Goal: Task Accomplishment & Management: Use online tool/utility

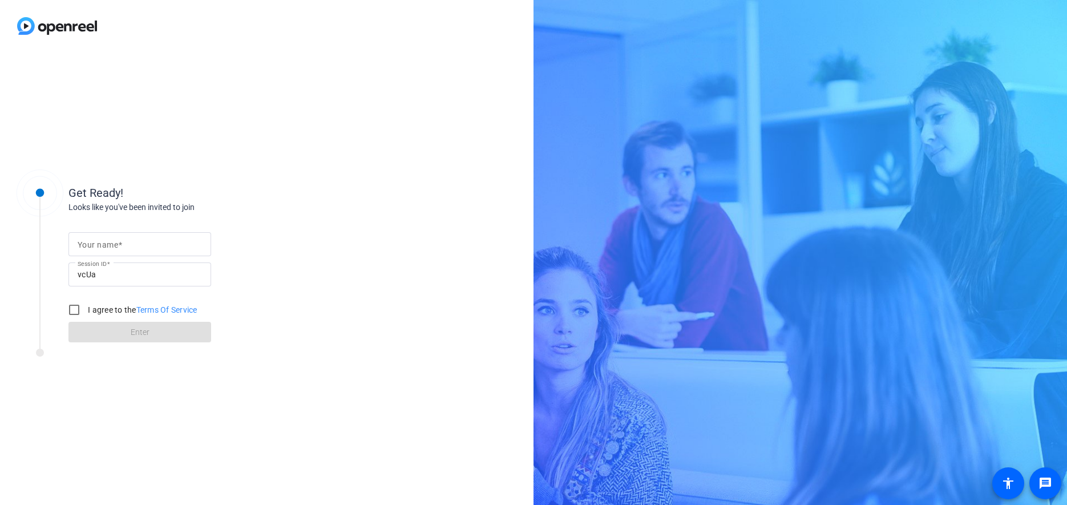
click at [127, 250] on input "Your name" at bounding box center [140, 244] width 124 height 14
type input "AT&T MP"
click at [80, 305] on input "I agree to the Terms Of Service" at bounding box center [74, 309] width 23 height 23
checkbox input "true"
click at [90, 325] on span at bounding box center [139, 331] width 143 height 27
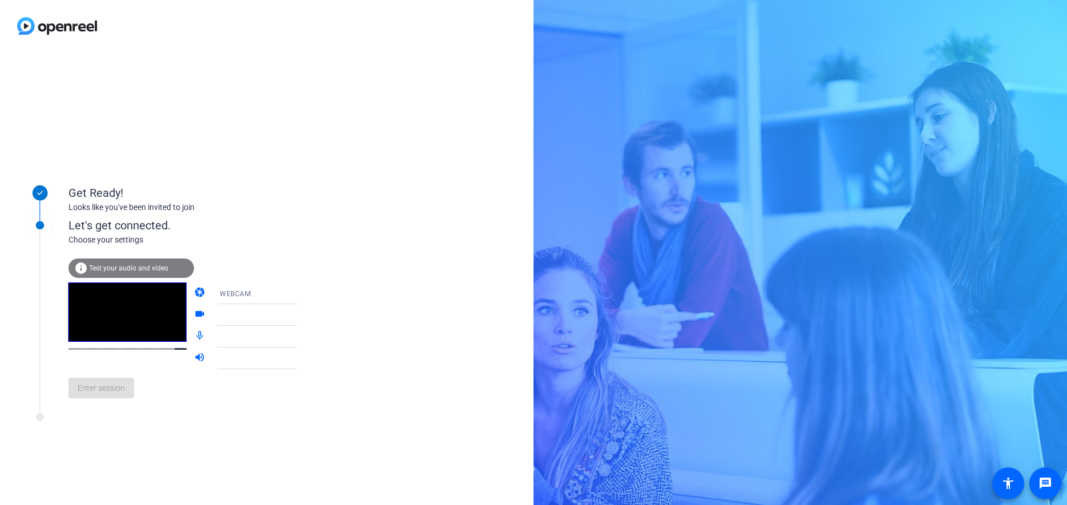
click at [305, 338] on icon at bounding box center [308, 336] width 6 height 3
click at [284, 323] on div at bounding box center [265, 315] width 91 height 22
click at [301, 314] on icon at bounding box center [308, 315] width 14 height 14
click at [305, 315] on icon at bounding box center [308, 315] width 6 height 3
click at [225, 355] on span "AJA ROI" at bounding box center [233, 359] width 27 height 8
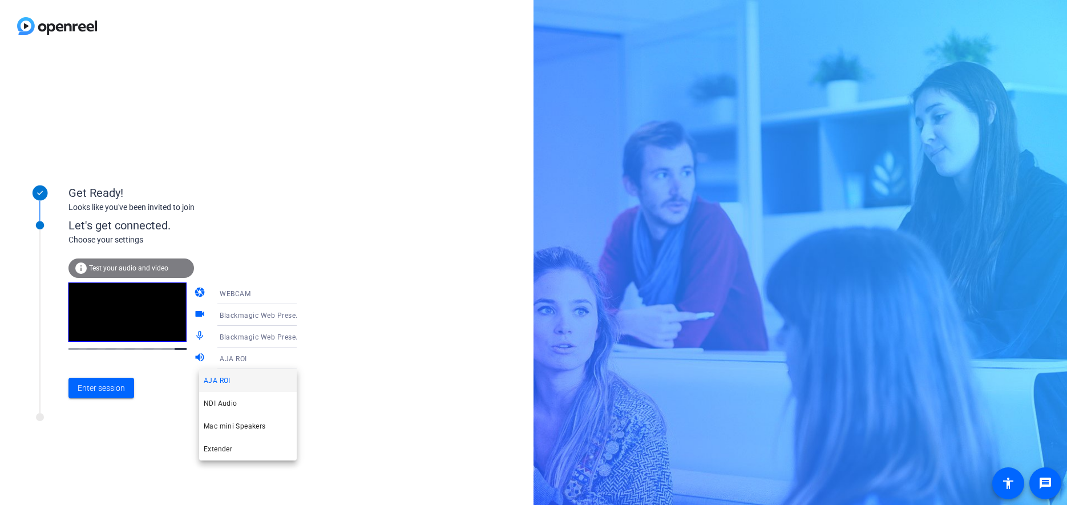
click at [339, 366] on div at bounding box center [533, 252] width 1067 height 505
click at [125, 265] on span "Test your audio and video" at bounding box center [128, 268] width 79 height 8
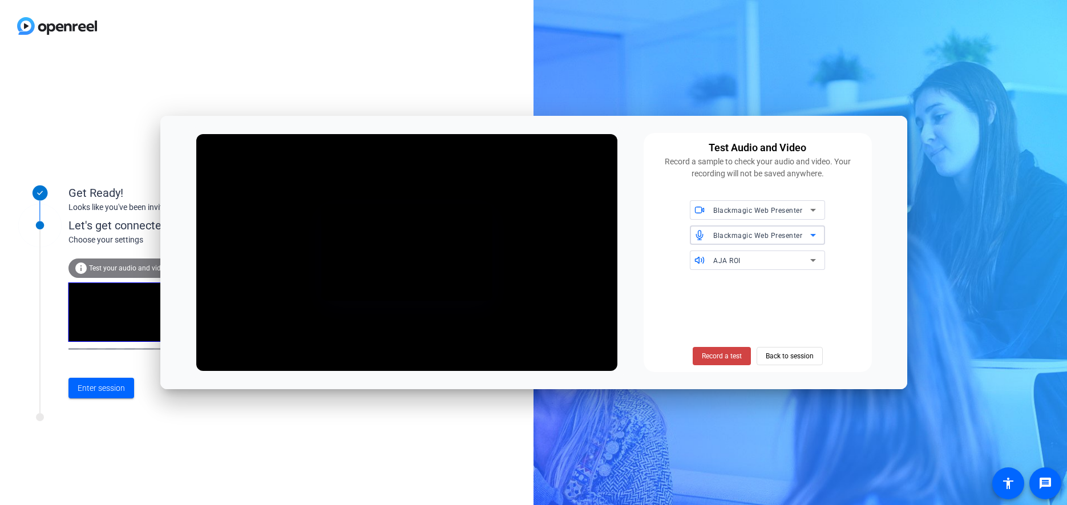
click at [798, 238] on span "Blackmagic Web Presenter" at bounding box center [757, 236] width 89 height 8
click at [835, 246] on div at bounding box center [533, 252] width 1067 height 505
click at [816, 259] on icon at bounding box center [813, 260] width 14 height 14
click at [839, 277] on div at bounding box center [533, 252] width 1067 height 505
click at [725, 347] on span at bounding box center [722, 355] width 58 height 27
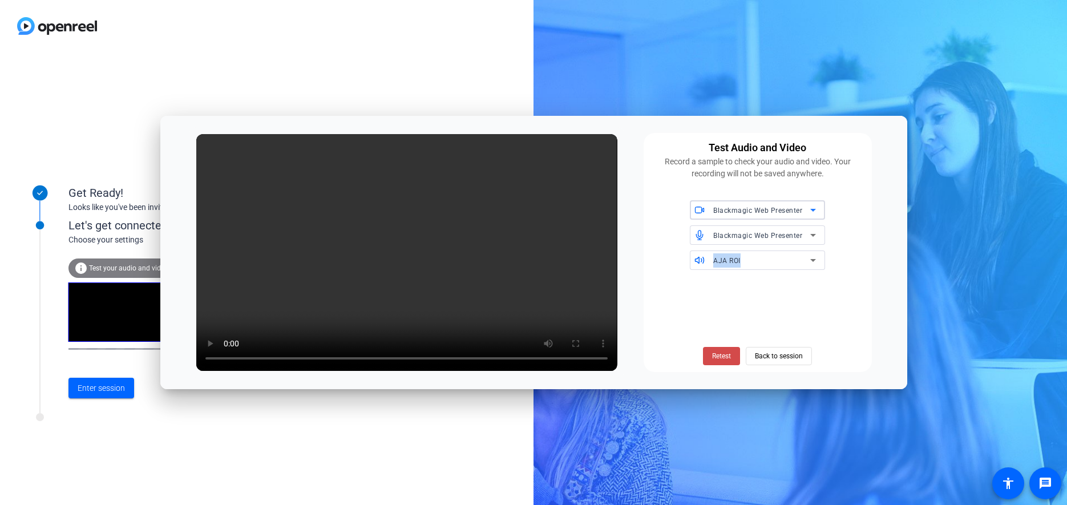
click at [731, 349] on span at bounding box center [721, 355] width 37 height 27
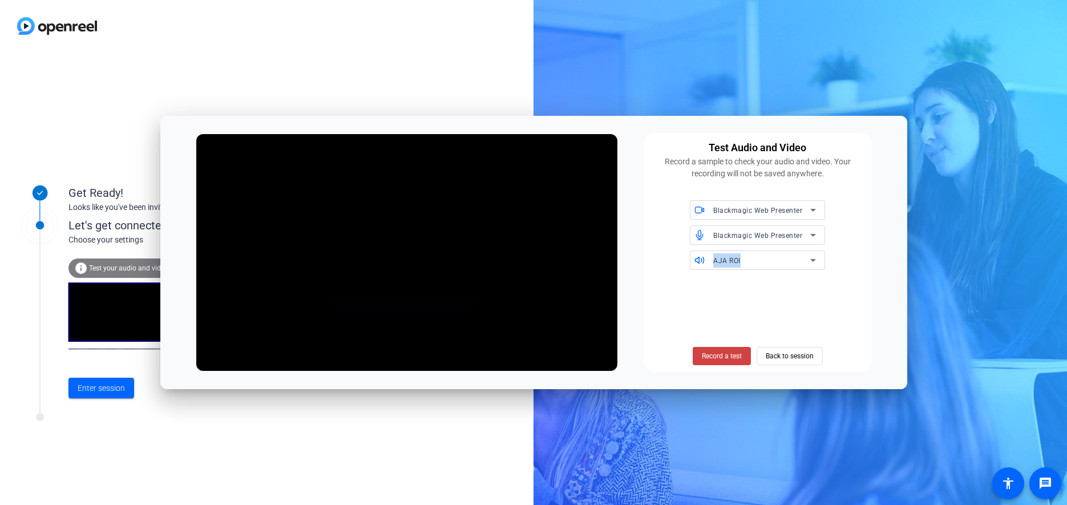
click at [772, 267] on div "AJA ROI" at bounding box center [761, 260] width 97 height 14
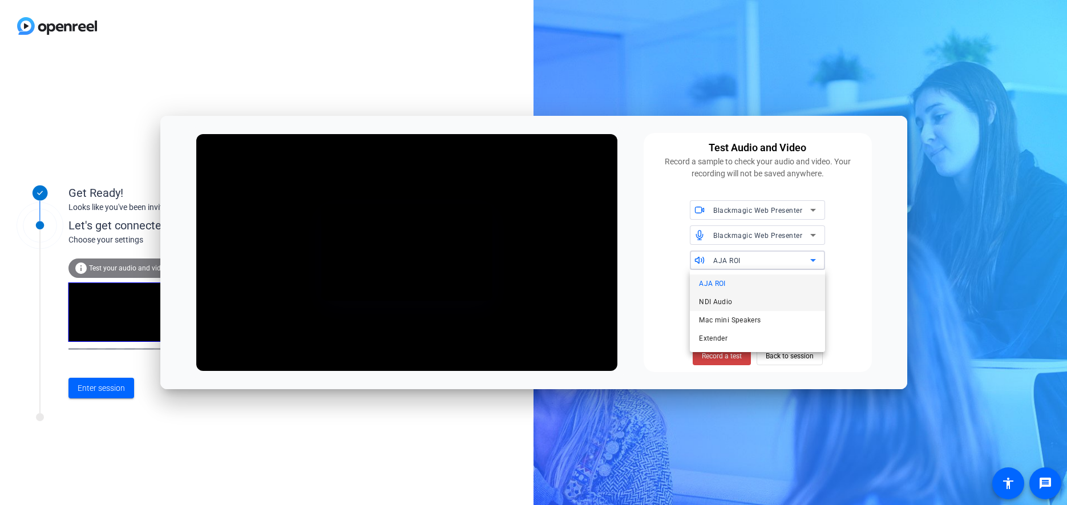
click at [736, 307] on mat-option "NDI Audio" at bounding box center [757, 302] width 135 height 18
click at [754, 270] on div "Test Audio and Video Record a sample to check your audio and video. Your record…" at bounding box center [757, 252] width 228 height 239
click at [754, 269] on div "NDI Audio" at bounding box center [764, 259] width 103 height 19
click at [742, 291] on mat-option "AJA ROI" at bounding box center [757, 283] width 135 height 18
click at [751, 245] on div "Blackmagic Web Presenter Blackmagic Web Presenter AJA ROI" at bounding box center [757, 235] width 214 height 70
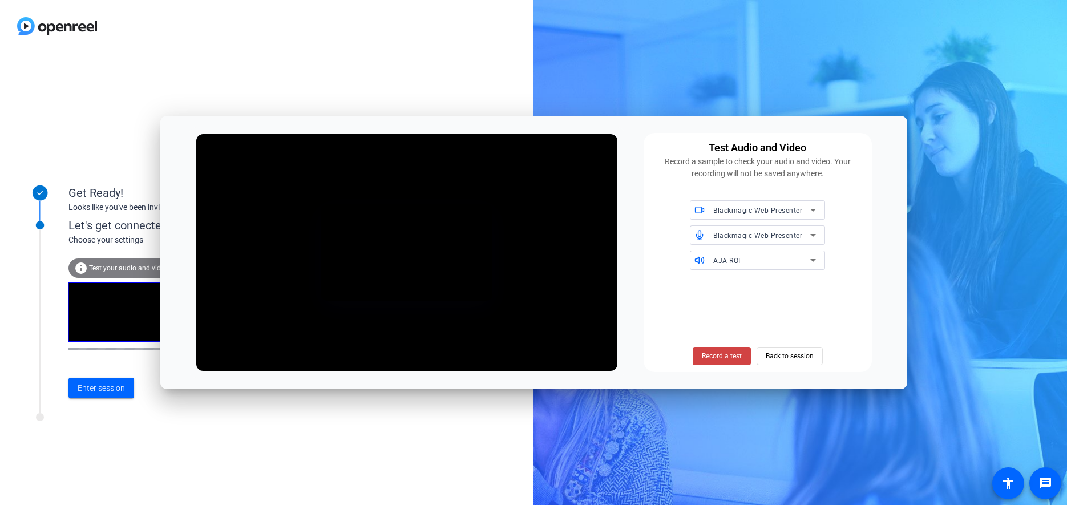
click at [751, 243] on div "Blackmagic Web Presenter" at bounding box center [764, 234] width 103 height 19
click at [754, 261] on span "Blackmagic Web Presenter" at bounding box center [742, 259] width 87 height 14
click at [754, 218] on div "Blackmagic Web Presenter" at bounding box center [764, 209] width 103 height 19
click at [750, 230] on span "Blackmagic Web Presenter" at bounding box center [742, 233] width 87 height 14
click at [744, 292] on div "Record a test Back to session" at bounding box center [757, 322] width 214 height 86
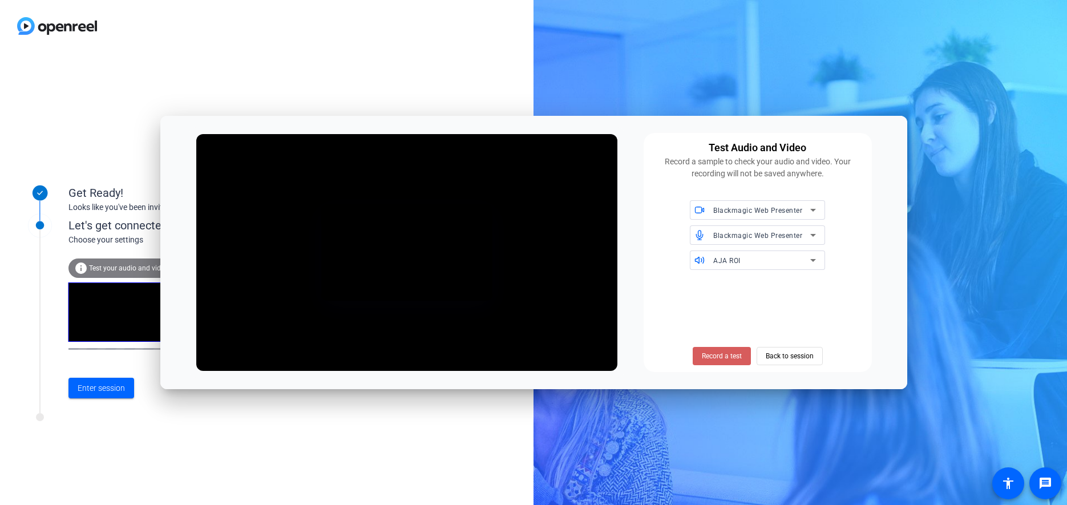
click at [734, 358] on span "Record a test" at bounding box center [722, 356] width 40 height 10
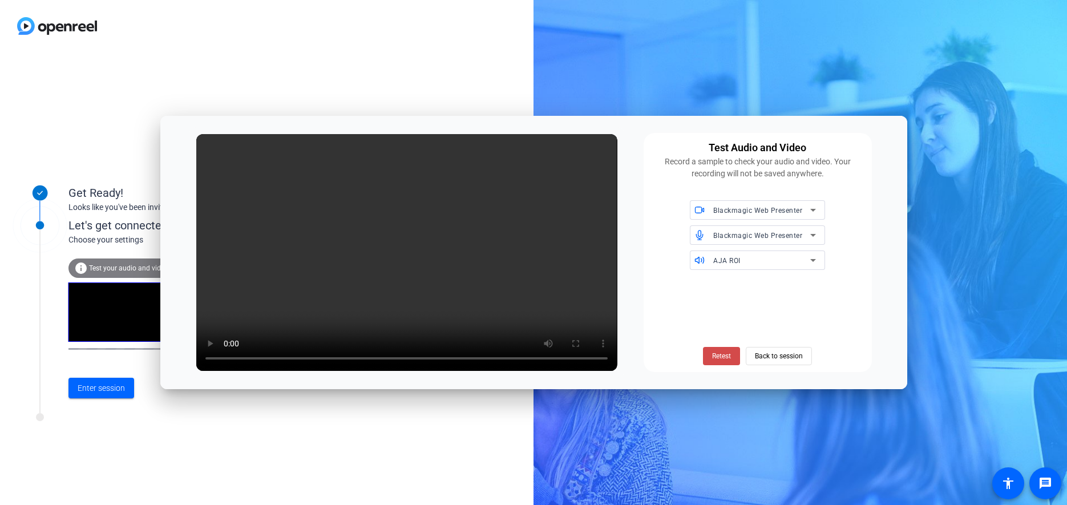
click at [723, 351] on span "Retest" at bounding box center [721, 356] width 19 height 10
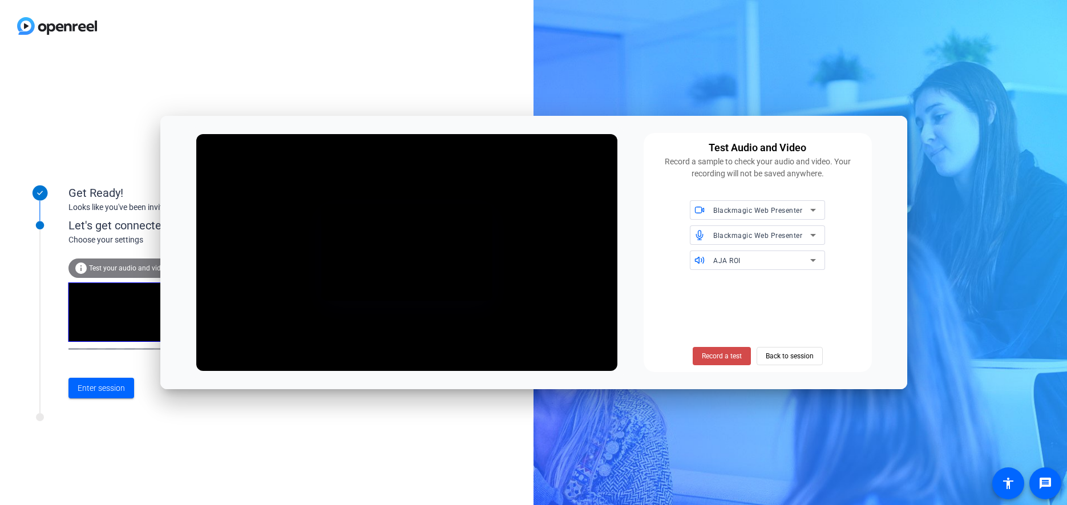
click at [715, 350] on span at bounding box center [722, 355] width 58 height 27
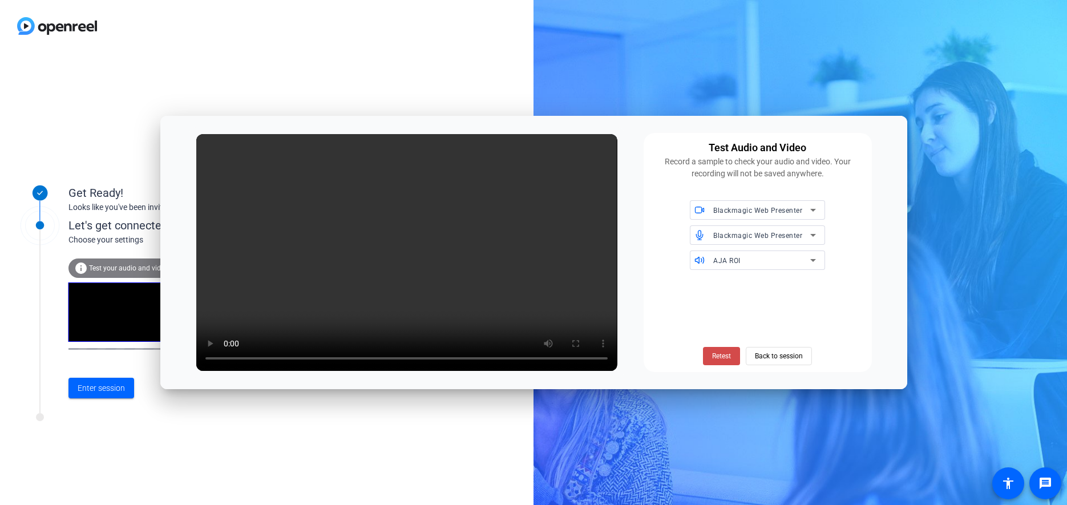
click at [722, 355] on span "Retest" at bounding box center [721, 356] width 19 height 10
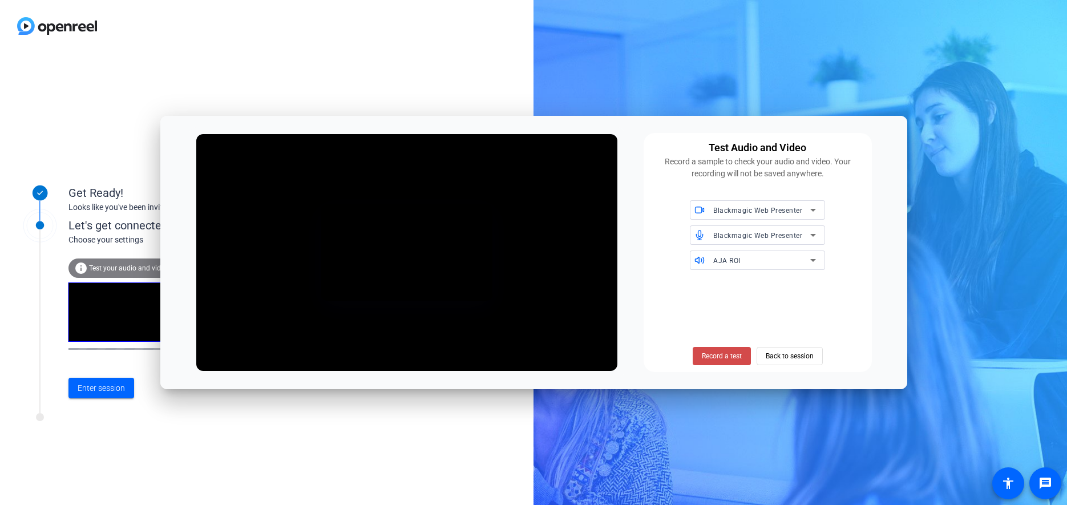
click at [717, 353] on span "Record a test" at bounding box center [722, 356] width 40 height 10
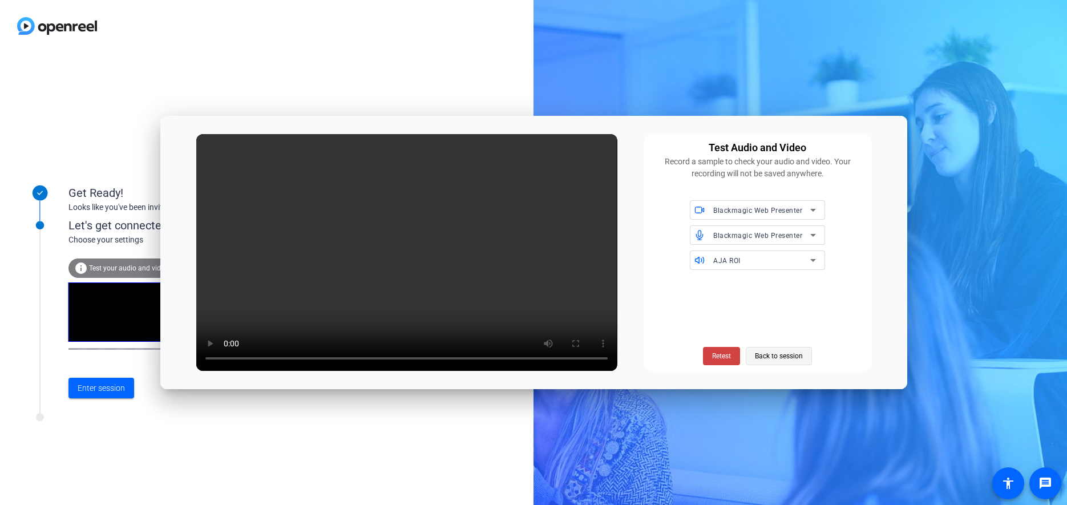
click at [776, 351] on span "Back to session" at bounding box center [779, 356] width 48 height 22
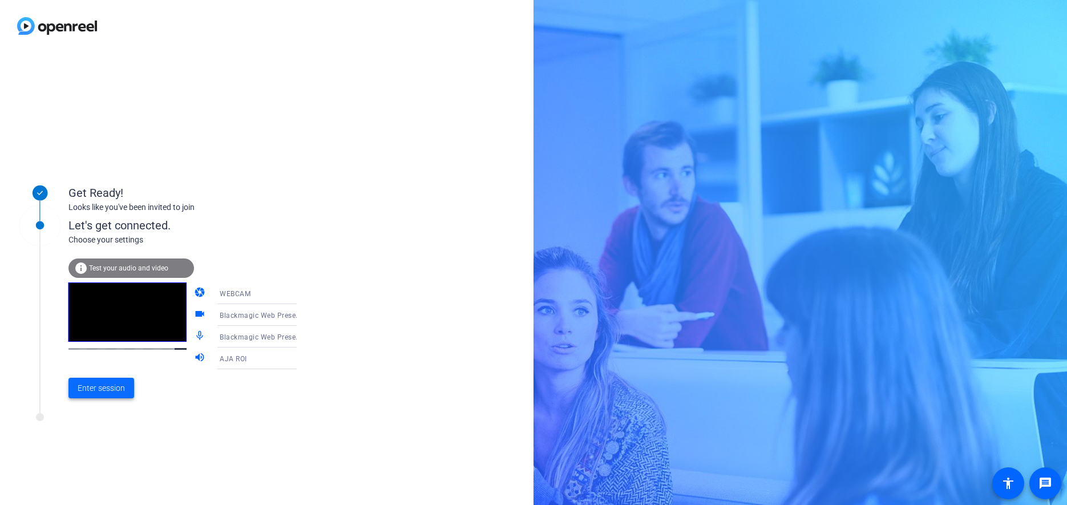
click at [120, 385] on span "Enter session" at bounding box center [101, 388] width 47 height 12
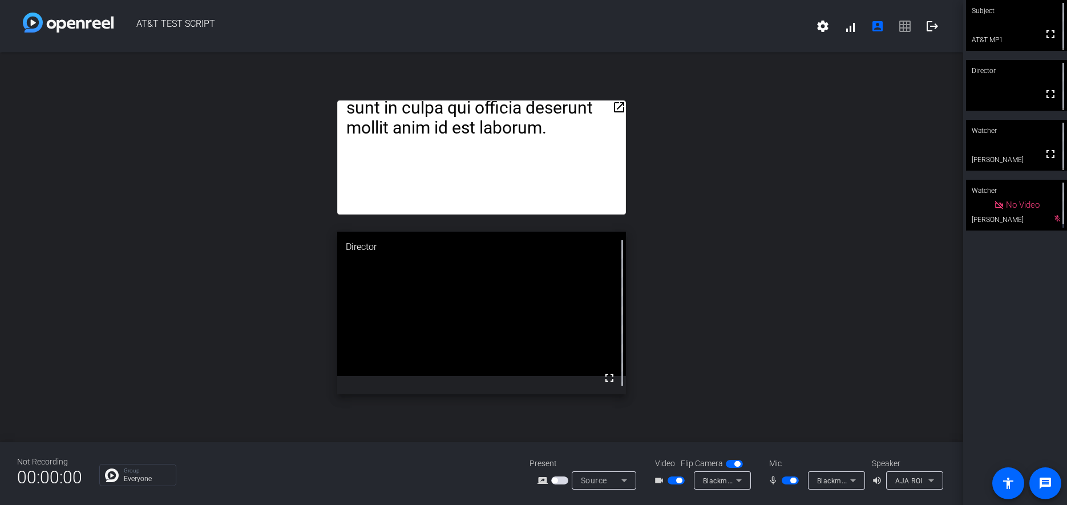
click at [622, 111] on mat-icon "open_in_new" at bounding box center [619, 107] width 14 height 14
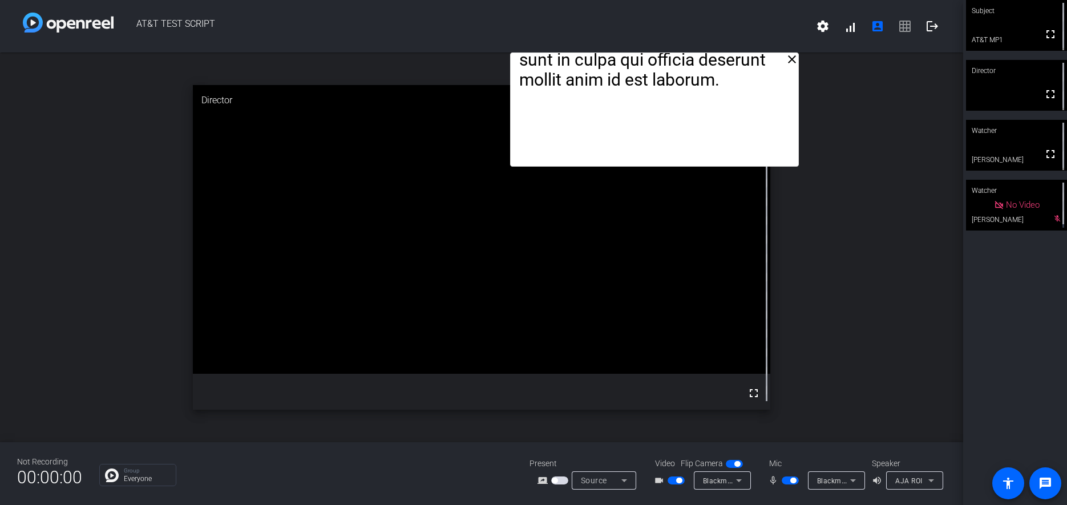
drag, startPoint x: 606, startPoint y: 68, endPoint x: 779, endPoint y: 2, distance: 185.1
click at [791, 63] on mat-icon "close" at bounding box center [792, 59] width 14 height 14
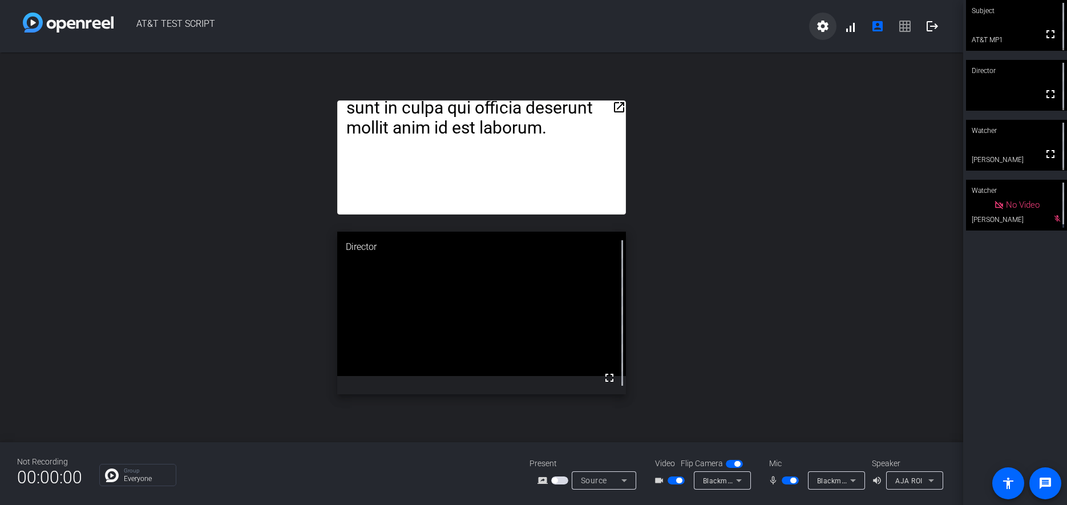
click at [825, 29] on mat-icon "settings" at bounding box center [823, 26] width 14 height 14
click at [825, 29] on div at bounding box center [533, 252] width 1067 height 505
